Goal: Information Seeking & Learning: Compare options

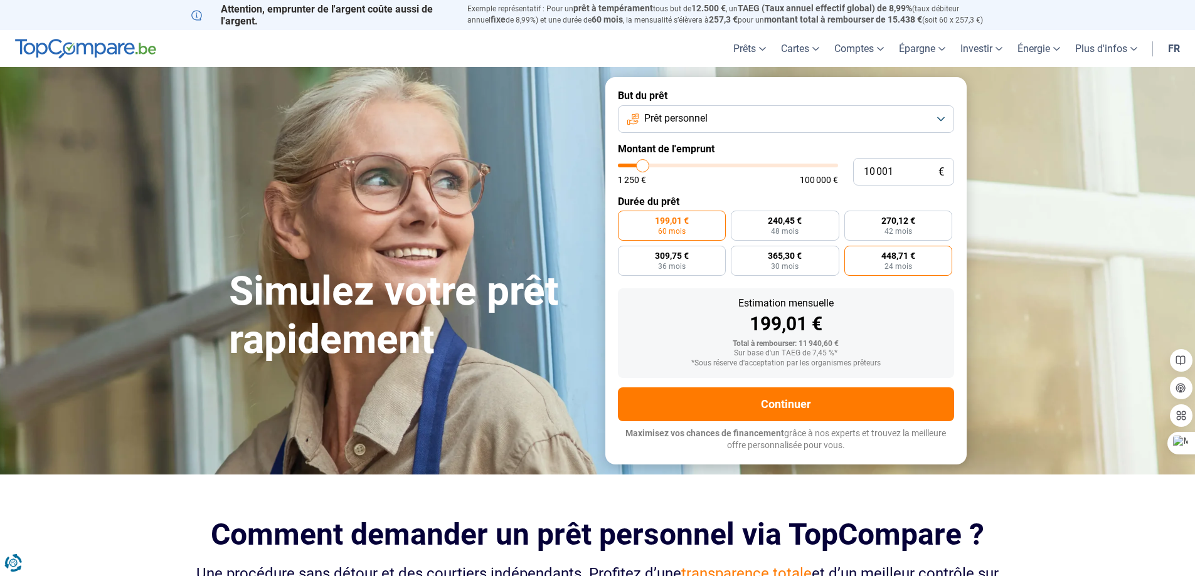
click at [891, 265] on span "24 mois" at bounding box center [898, 267] width 28 height 8
click at [852, 254] on input "448,71 € 24 mois" at bounding box center [848, 250] width 8 height 8
radio input "true"
type input "9 000"
type input "9000"
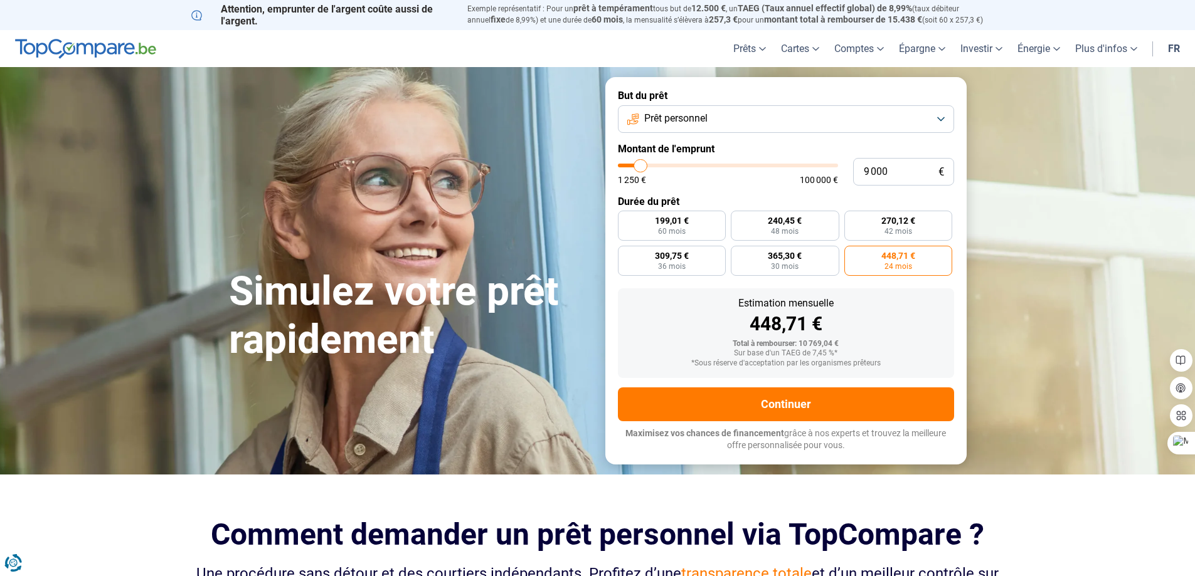
type input "9 500"
type input "9500"
type input "10 250"
type input "10250"
type input "11 250"
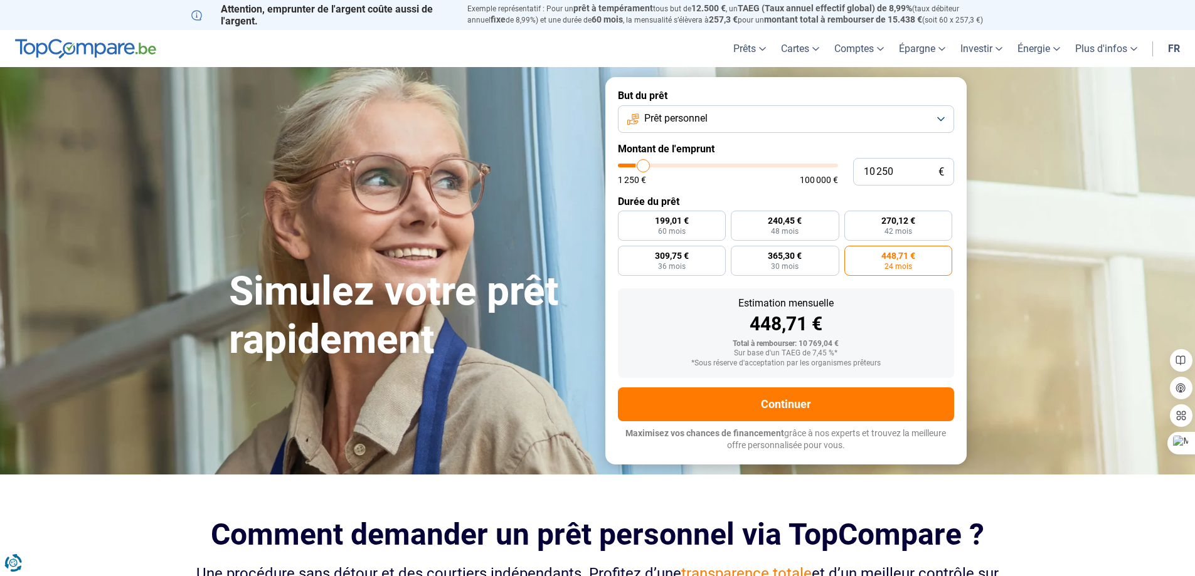
type input "11250"
type input "12 500"
type input "12500"
type input "13 250"
type input "13250"
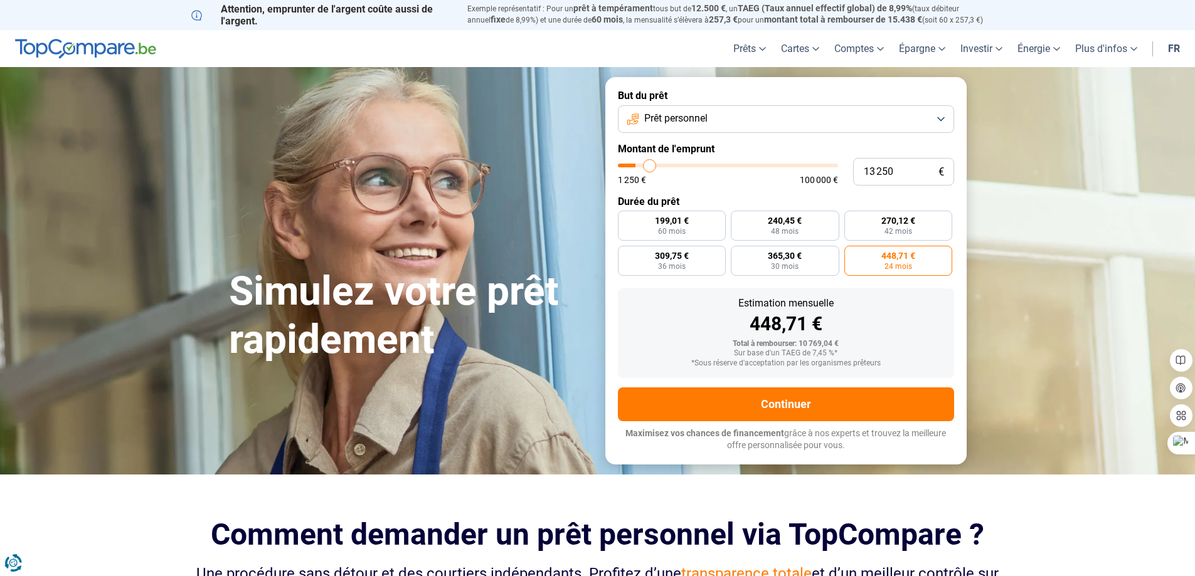
type input "14 250"
type input "14250"
type input "15 000"
type input "15000"
type input "15 500"
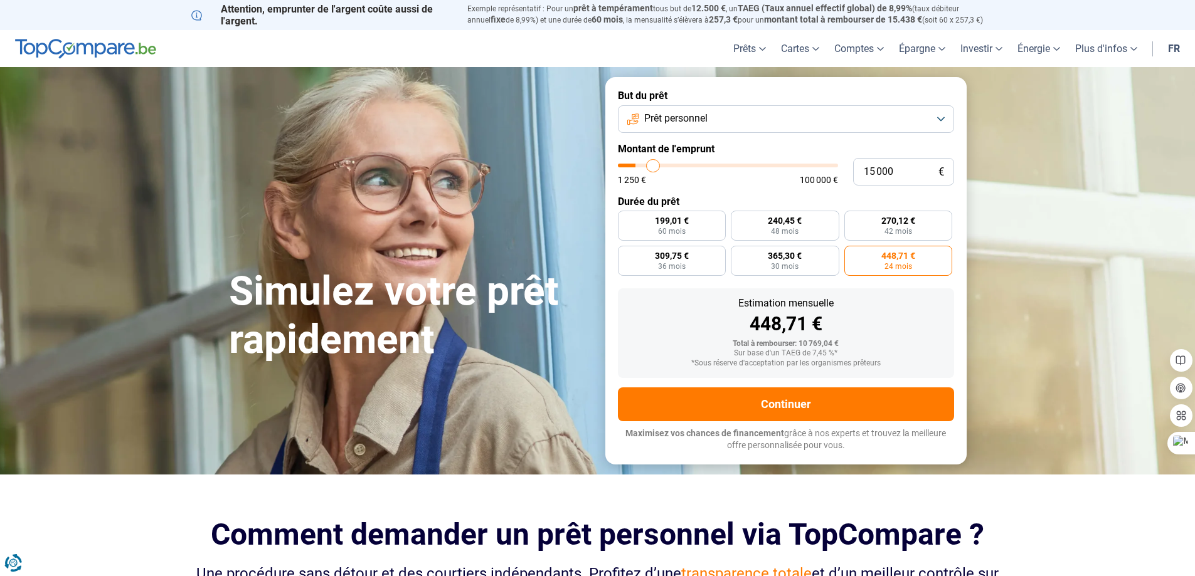
type input "15500"
type input "16 000"
type input "16000"
type input "15 500"
type input "15500"
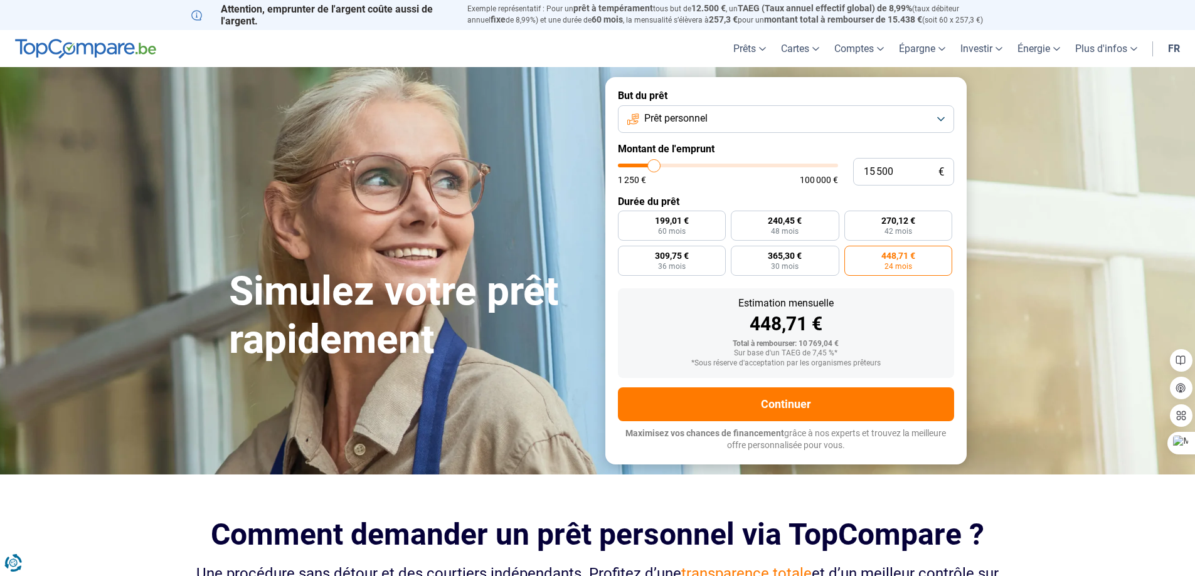
type input "15 000"
type input "15000"
type input "14 500"
type input "14500"
type input "13 500"
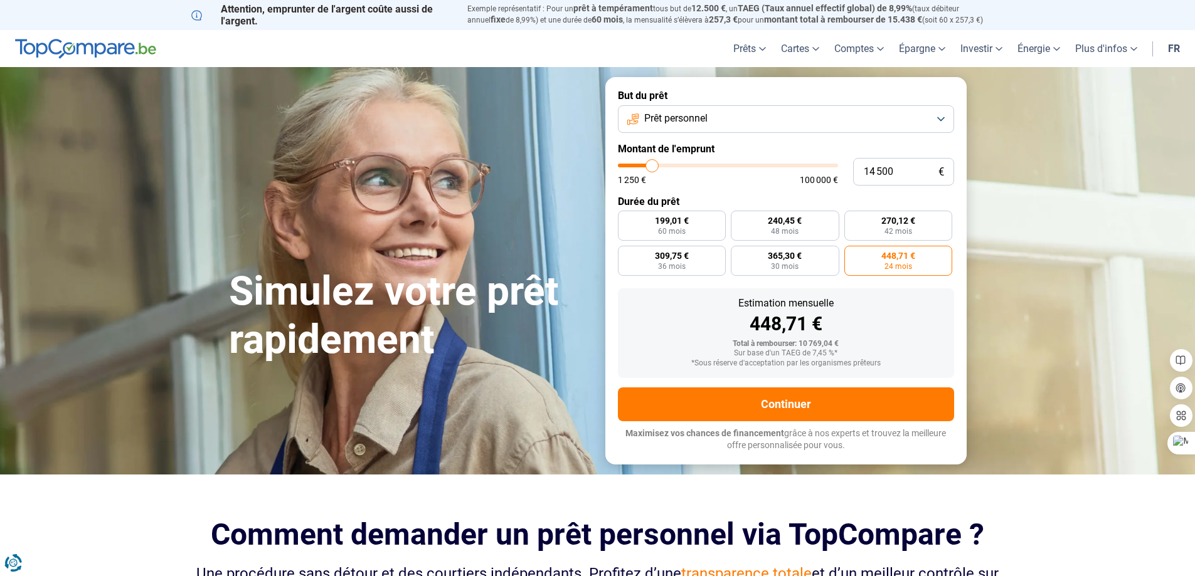
type input "13500"
type input "13 250"
type input "13250"
type input "12 750"
type input "12750"
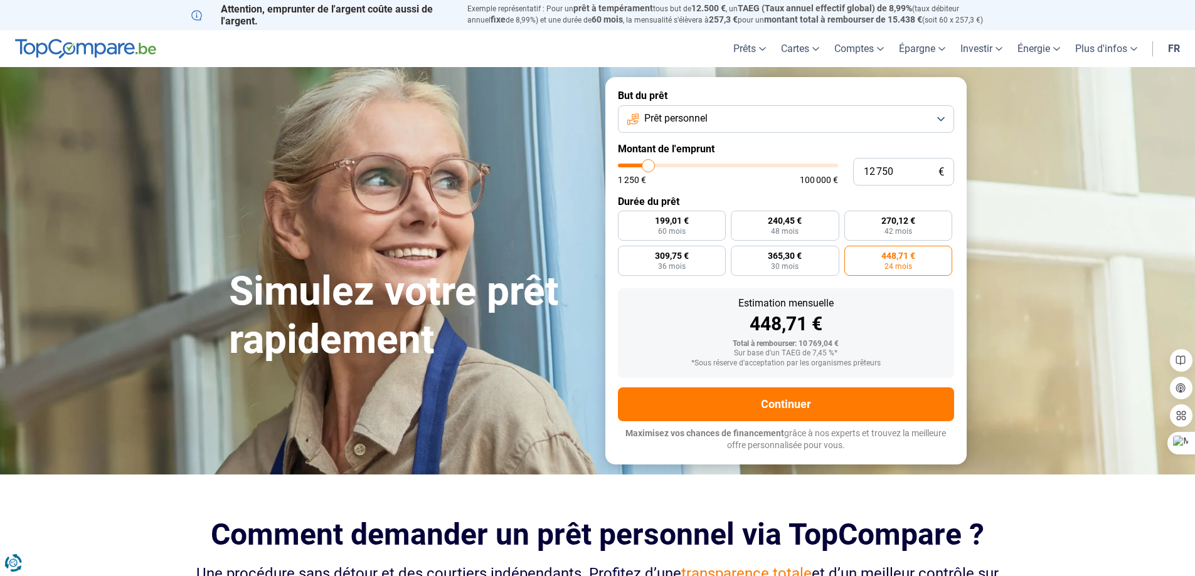
type input "12 000"
type input "12000"
type input "11 750"
type input "11750"
type input "11 000"
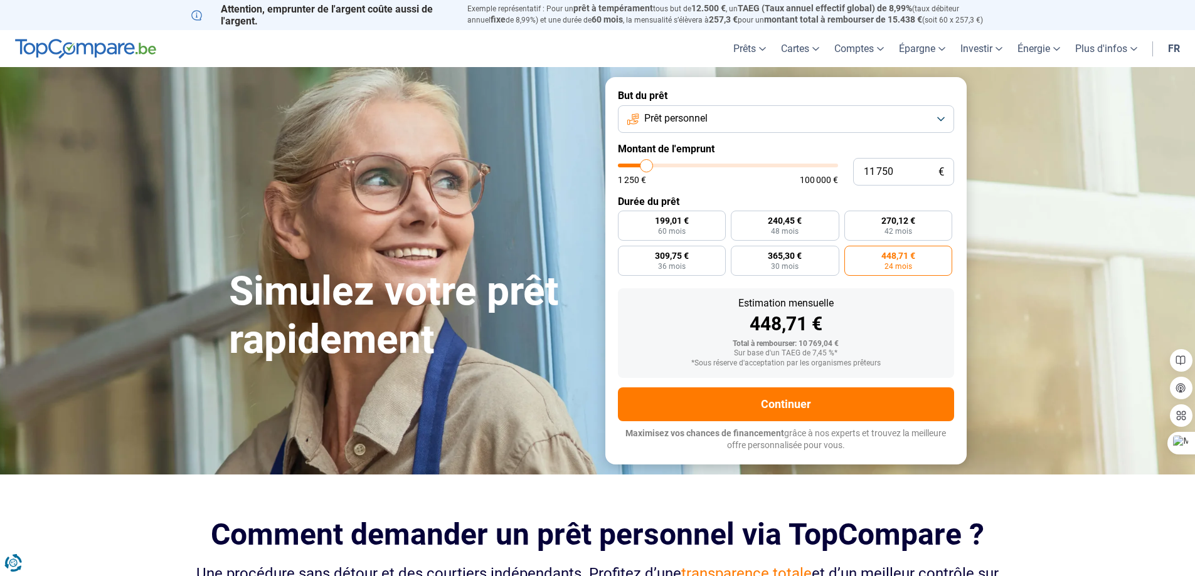
type input "11000"
type input "10 500"
type input "10500"
type input "10 250"
type input "10250"
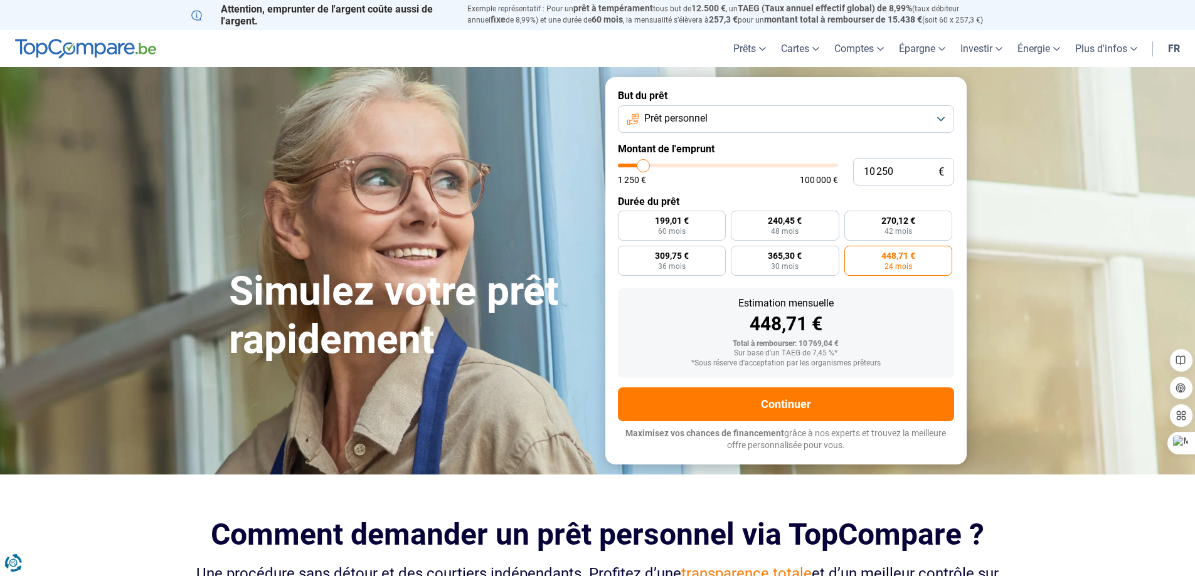
type input "9 750"
type input "9750"
type input "9 500"
type input "9500"
type input "9 000"
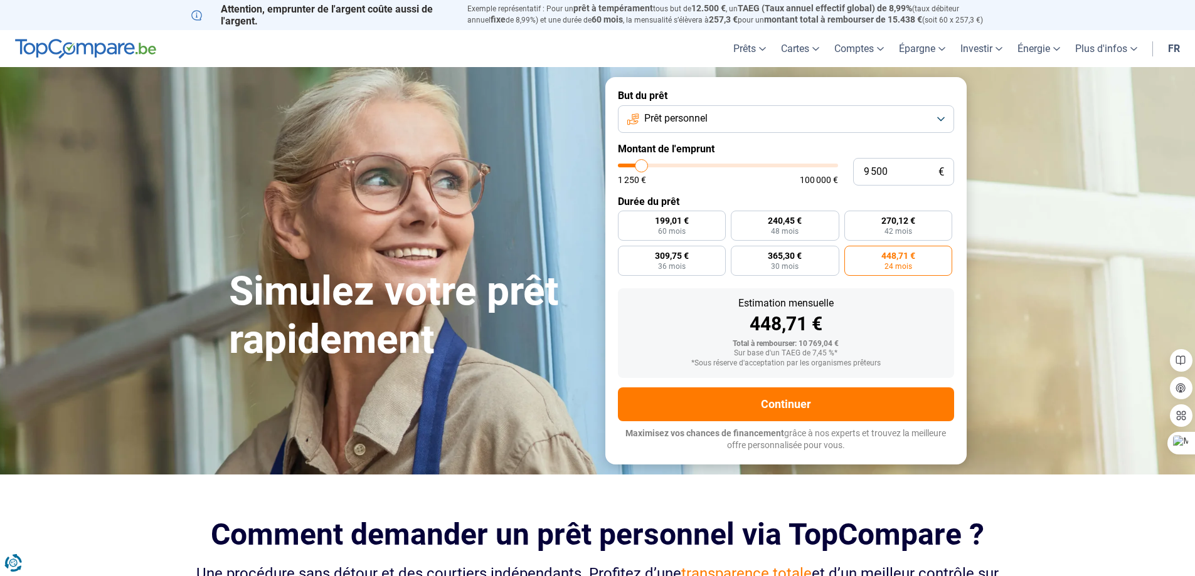
type input "9000"
type input "8 500"
type input "8500"
type input "8 250"
type input "8250"
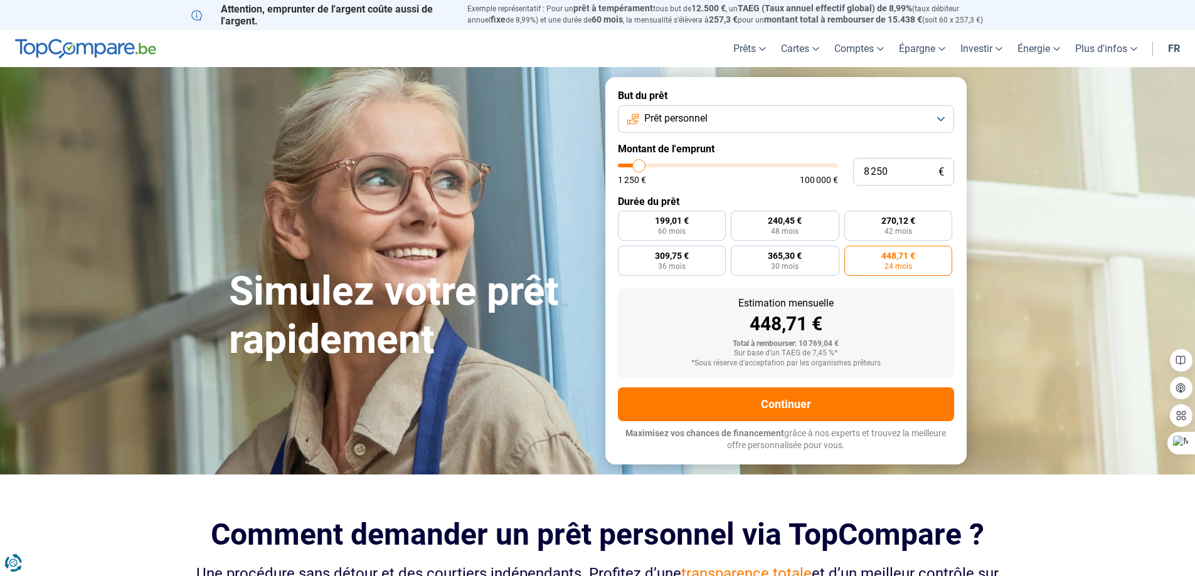
type input "7 500"
type input "7500"
type input "7 000"
type input "7000"
type input "6 750"
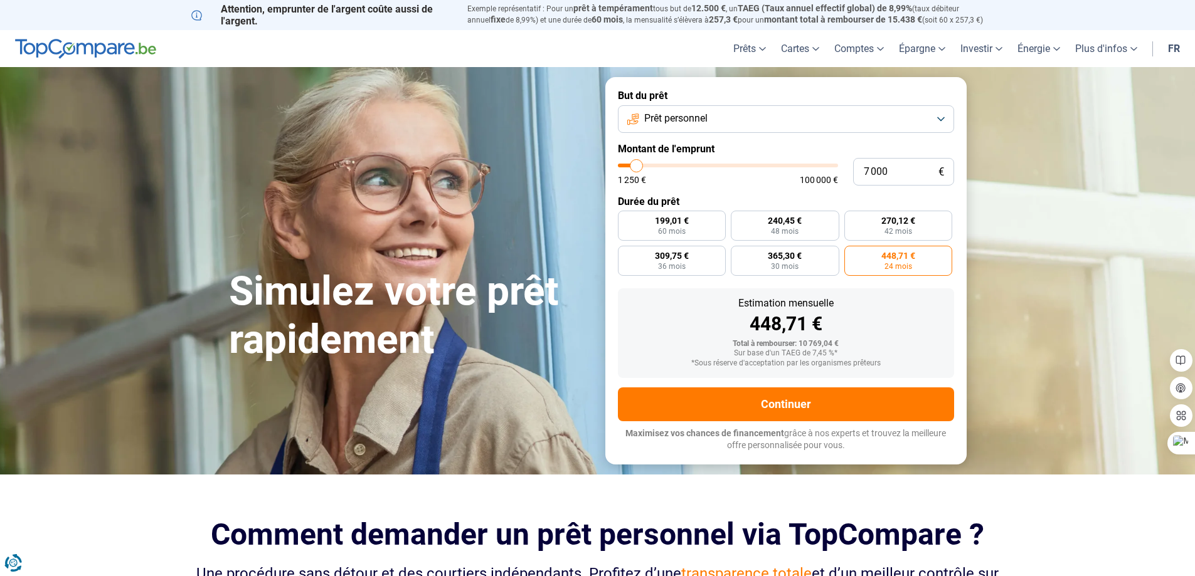
type input "6750"
type input "6 500"
type input "6500"
type input "6 000"
type input "6000"
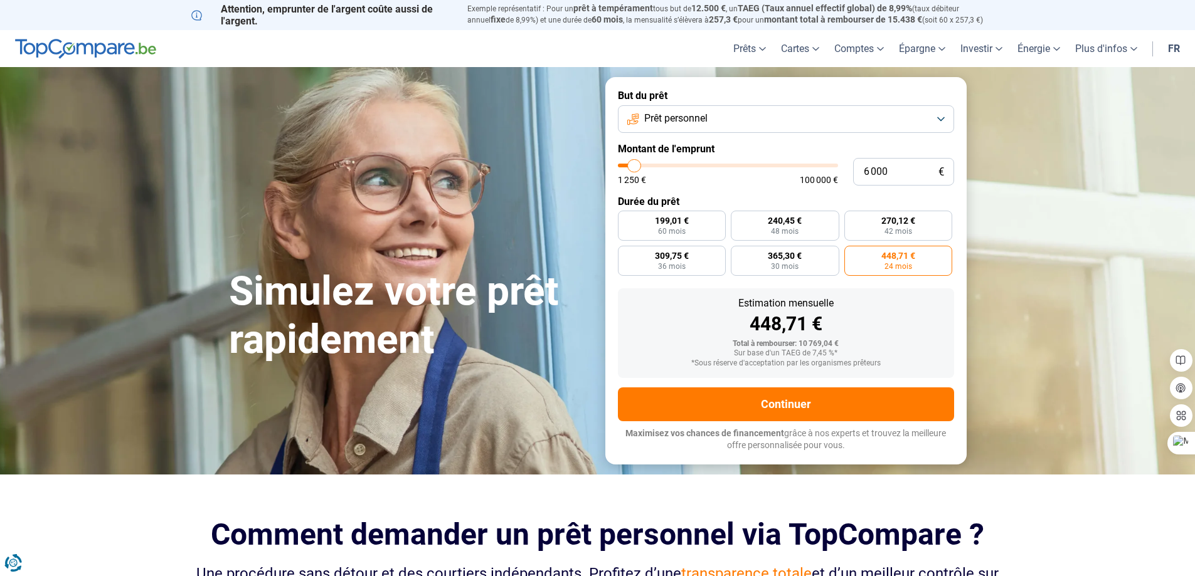
type input "5 750"
type input "5750"
type input "5 500"
type input "5500"
type input "5 250"
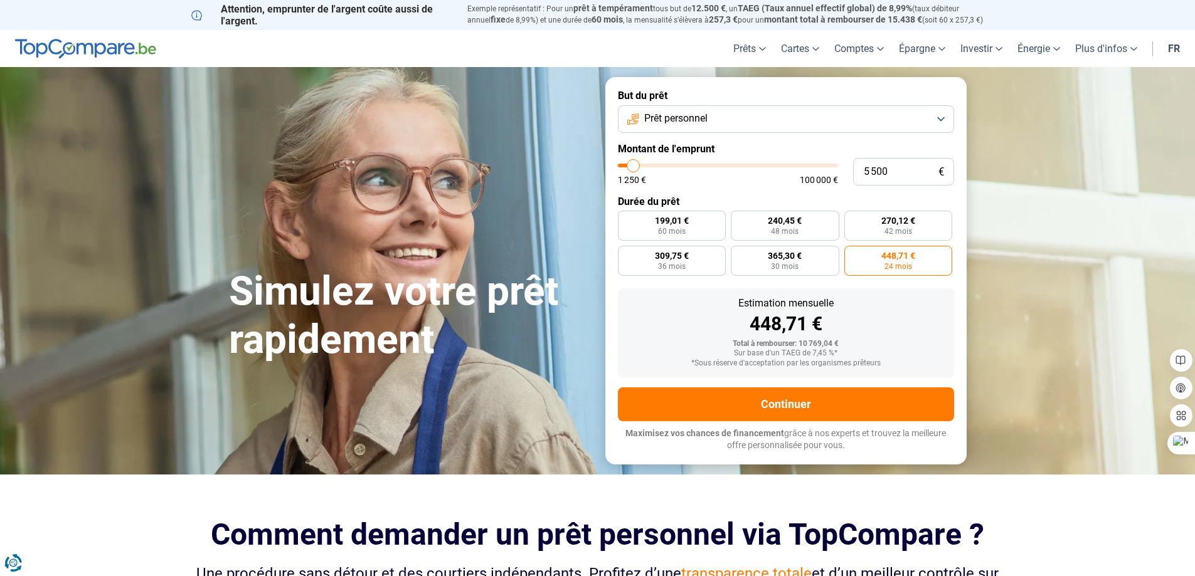
type input "5250"
type input "5 000"
type input "5000"
type input "4 500"
type input "4500"
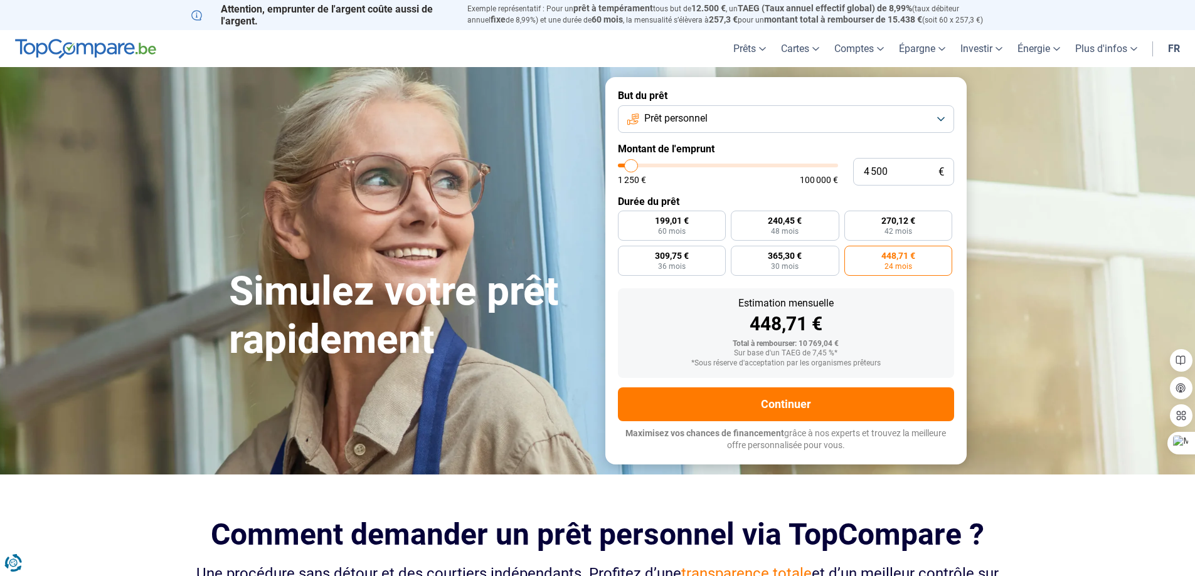
type input "4 000"
type input "4000"
type input "3 750"
type input "3750"
type input "3 500"
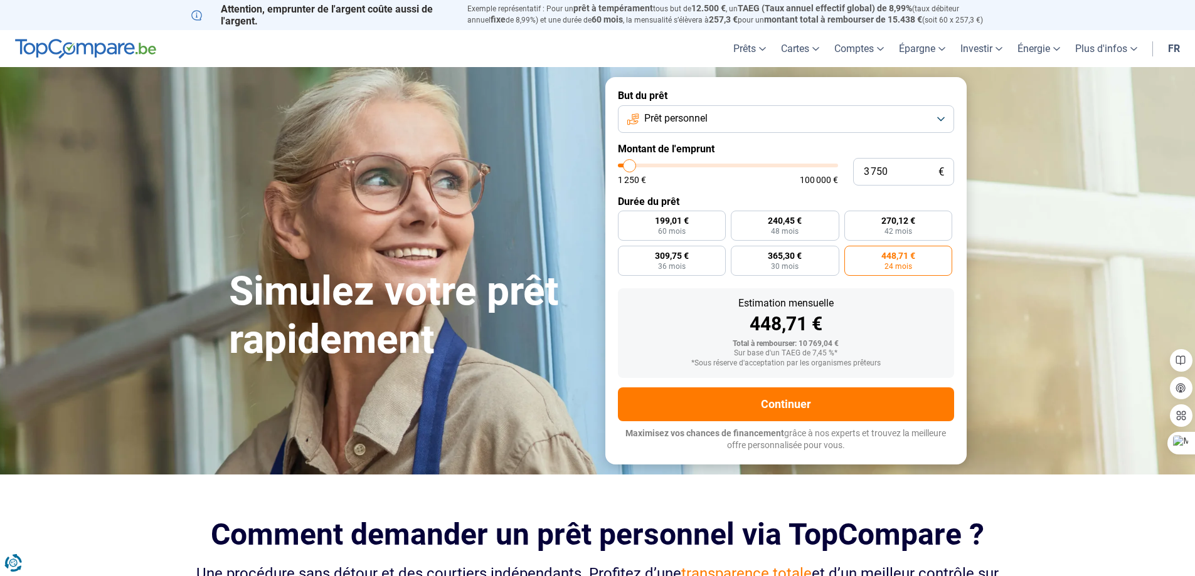
type input "3500"
type input "2 750"
type input "2750"
type input "2 250"
type input "2250"
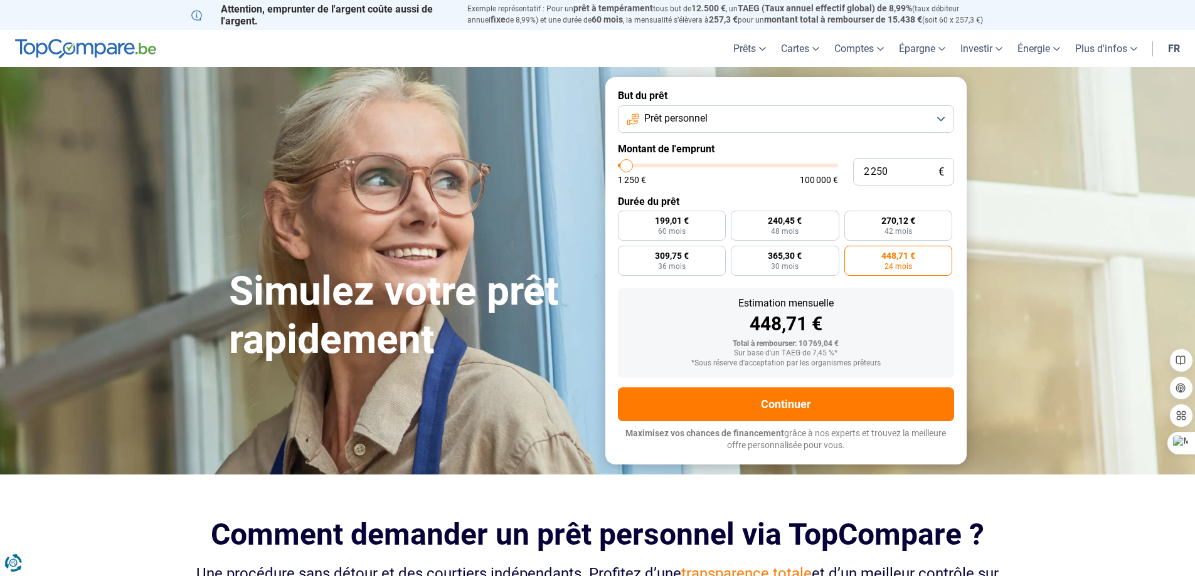
type input "2 000"
type input "2000"
type input "1 500"
type input "1500"
type input "1 250"
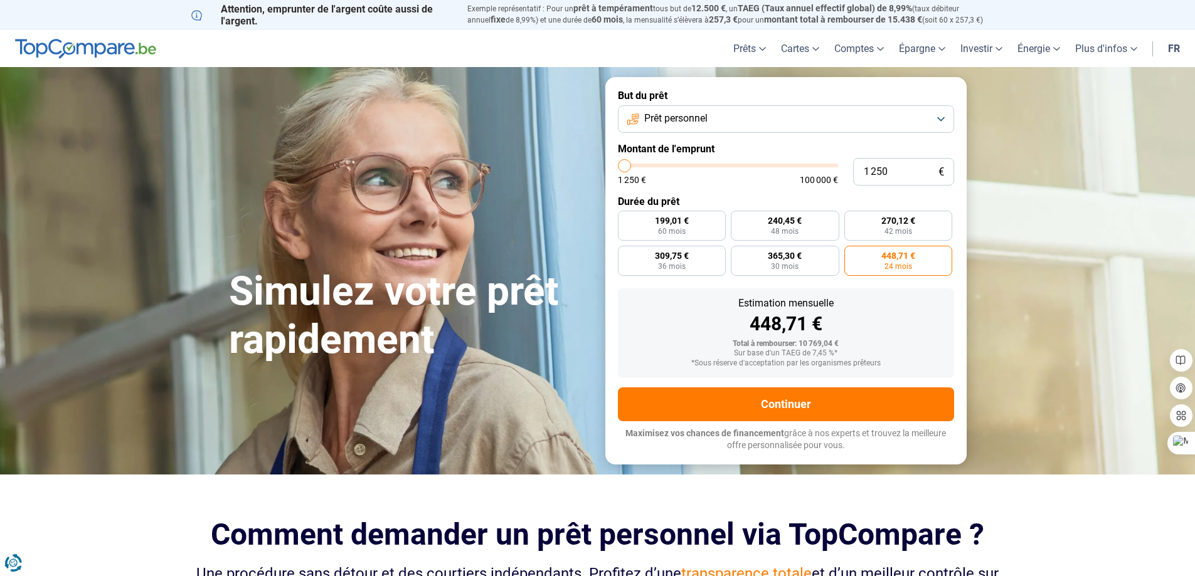
drag, startPoint x: 641, startPoint y: 164, endPoint x: 618, endPoint y: 170, distance: 23.9
type input "1250"
click at [618, 167] on input "range" at bounding box center [728, 166] width 220 height 4
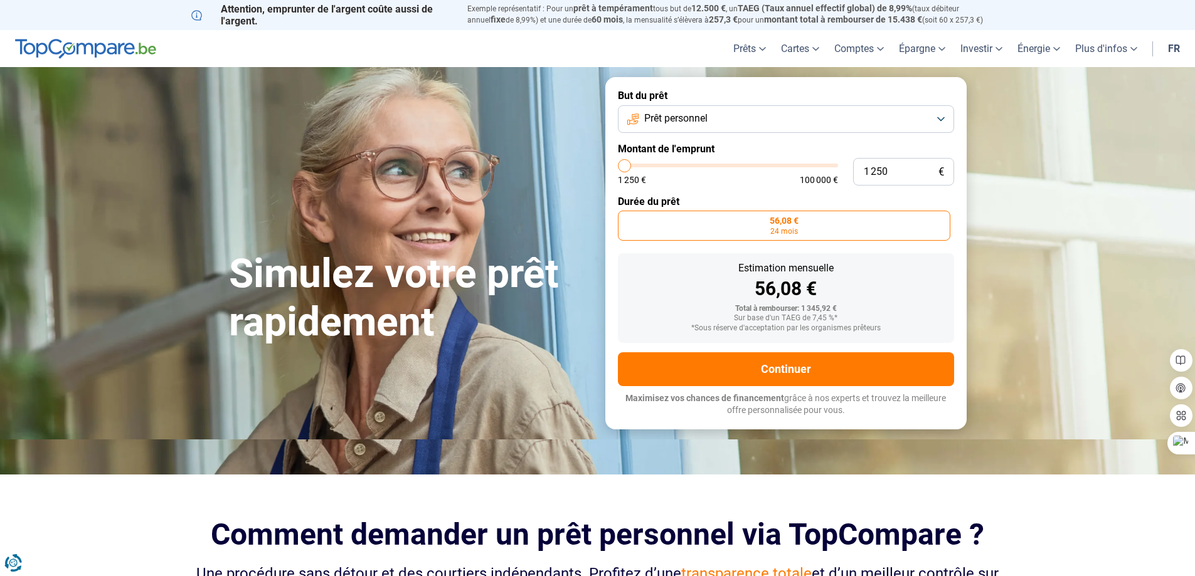
type input "1 500"
type input "1500"
type input "2 000"
type input "2000"
type input "2 250"
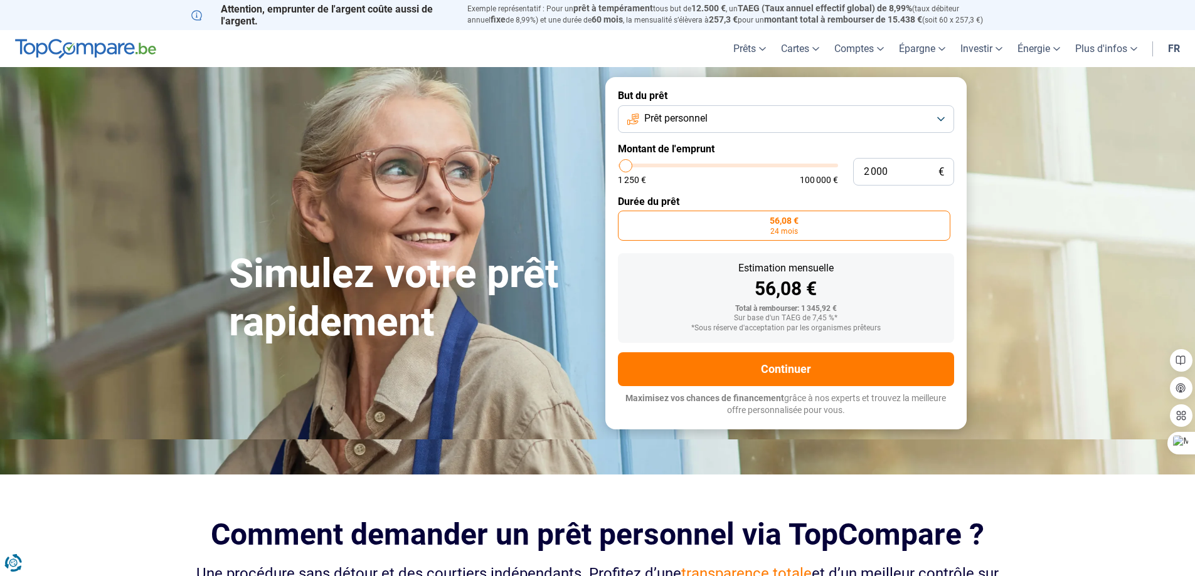
type input "2250"
type input "2 500"
type input "2500"
type input "2 750"
type input "2750"
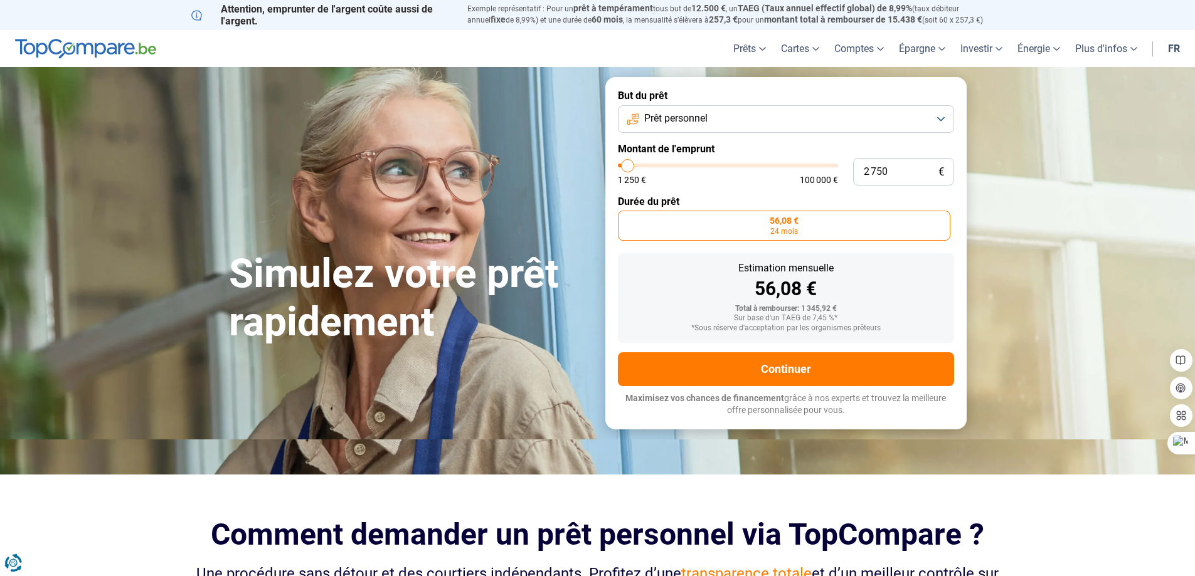
type input "2 500"
type input "2500"
type input "2 250"
type input "2250"
type input "2 000"
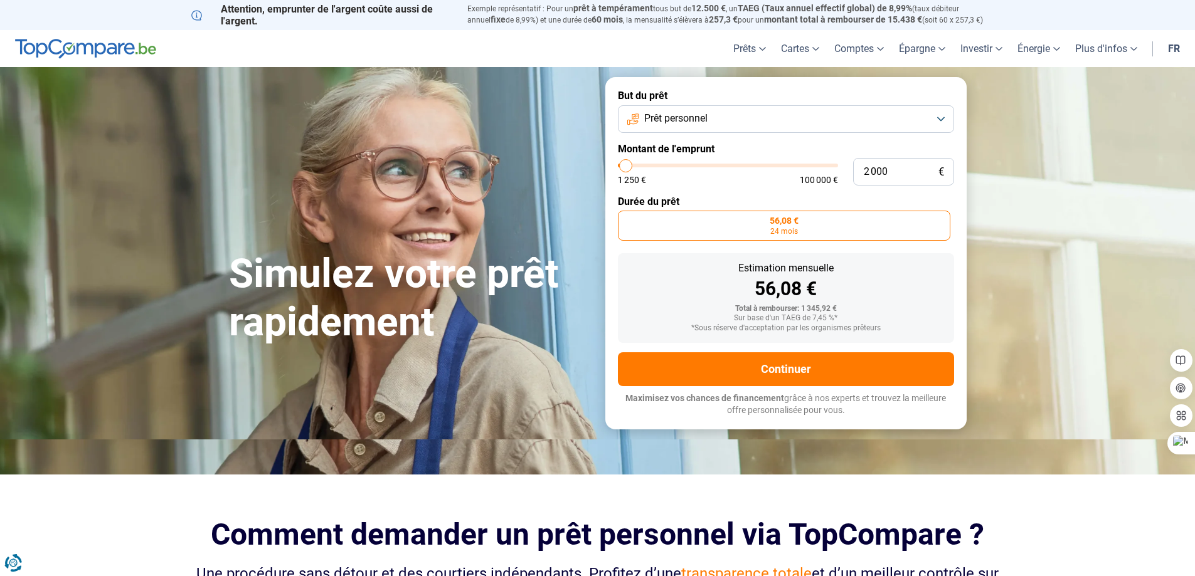
type input "2000"
click at [626, 167] on input "range" at bounding box center [728, 166] width 220 height 4
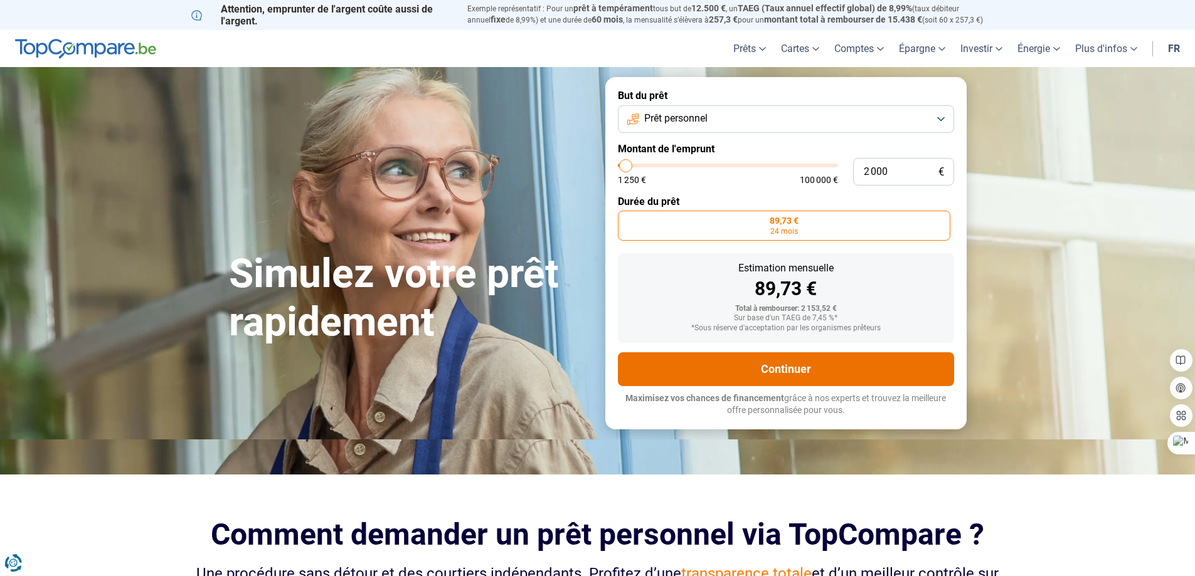
click at [756, 372] on button "Continuer" at bounding box center [786, 369] width 336 height 34
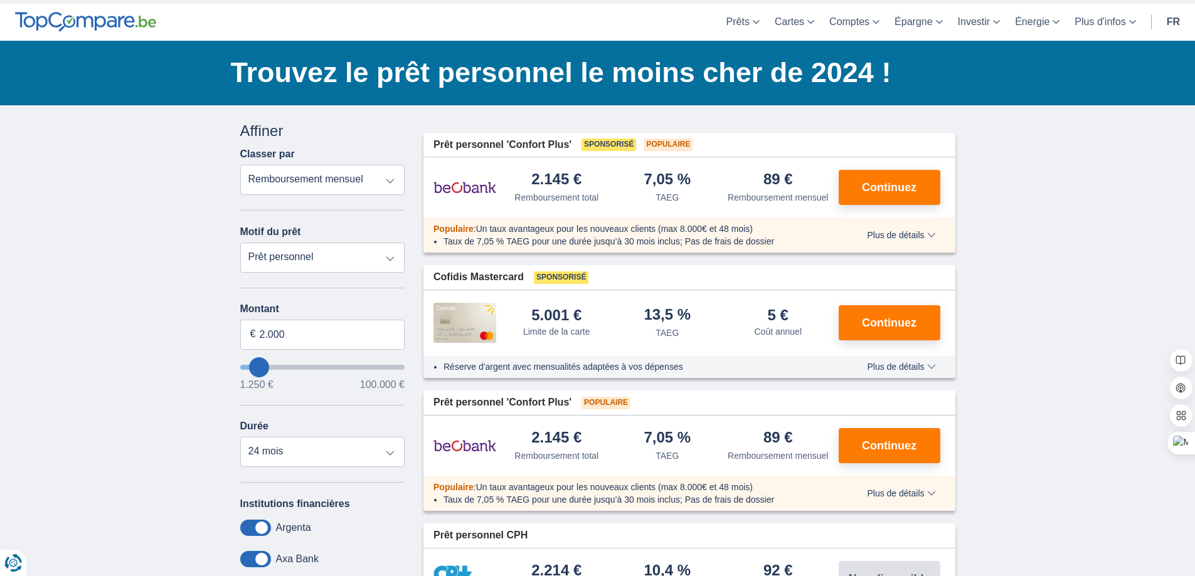
scroll to position [63, 0]
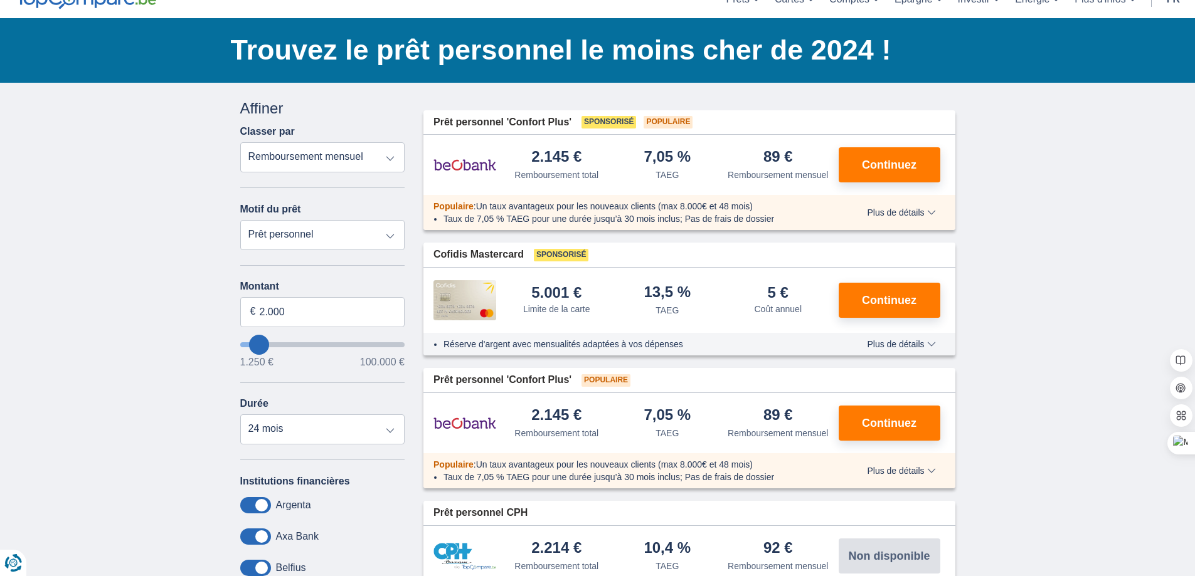
click at [317, 161] on select "Remboursement total TAEG Remboursement mensuel" at bounding box center [322, 157] width 165 height 30
click at [172, 176] on div "× widget.non-eligible-application.title widget.non-eligible-application.text no…" at bounding box center [597, 491] width 1195 height 816
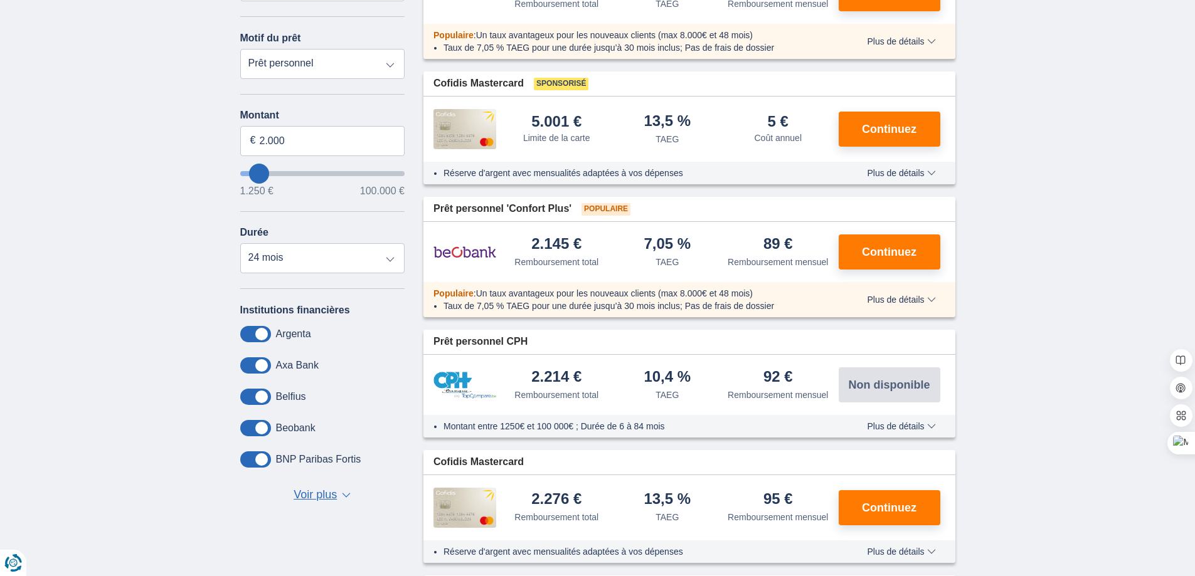
scroll to position [251, 0]
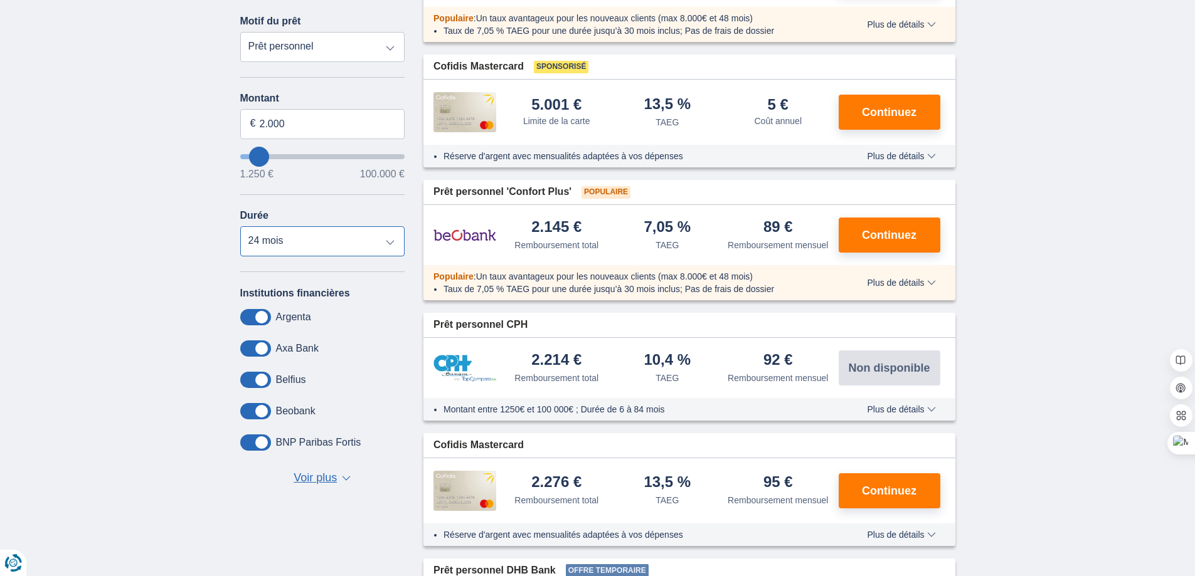
click at [388, 246] on select "12 mois 18 mois 24 mois" at bounding box center [322, 241] width 165 height 30
select select "12"
click at [240, 226] on select "12 mois 18 mois 24 mois" at bounding box center [322, 241] width 165 height 30
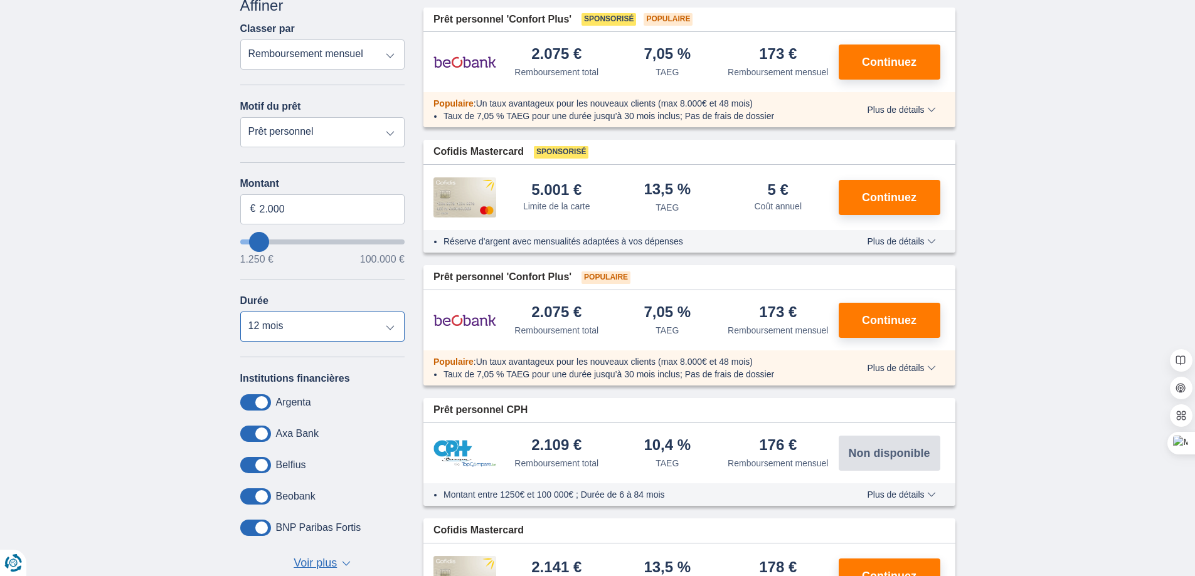
scroll to position [0, 0]
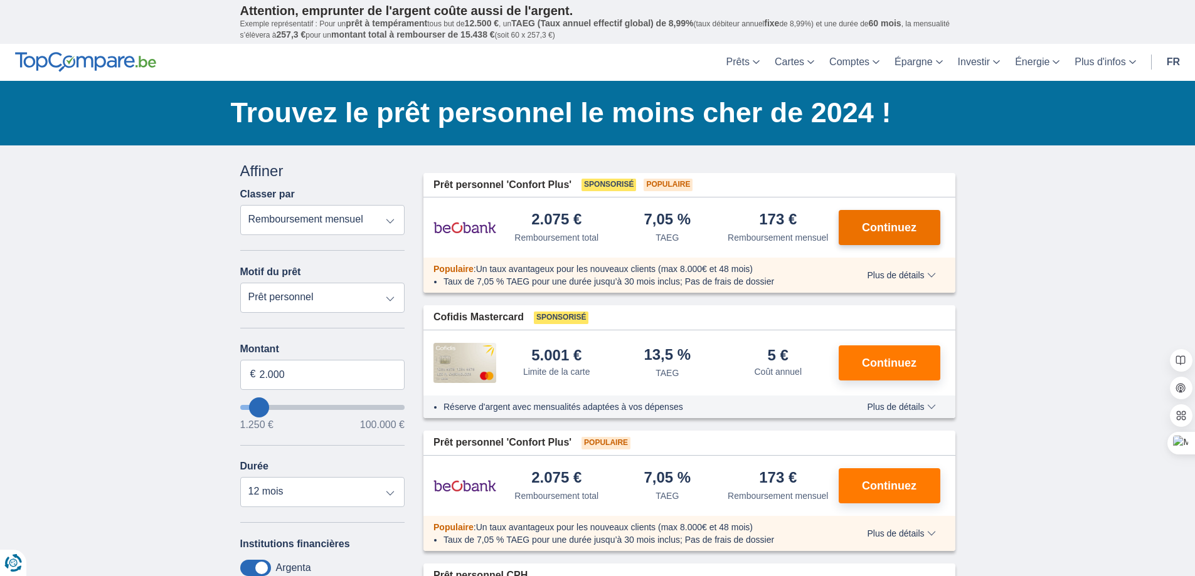
click at [885, 234] on button "Continuez" at bounding box center [889, 227] width 102 height 35
